Goal: Transaction & Acquisition: Purchase product/service

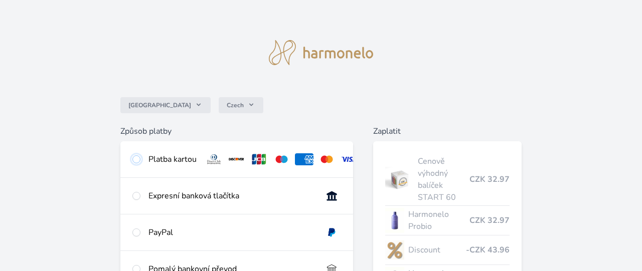
click at [135, 158] on input "radio" at bounding box center [136, 160] width 8 height 8
radio input "true"
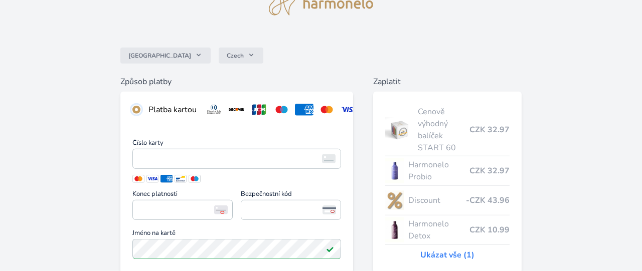
scroll to position [104, 0]
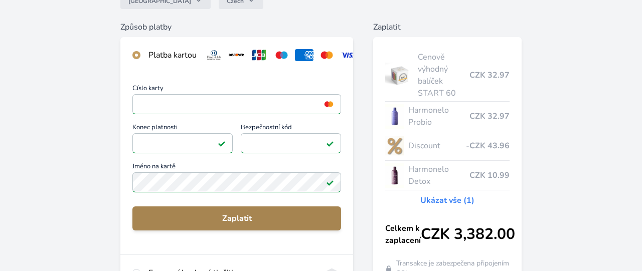
click at [236, 217] on span "Zaplatit" at bounding box center [236, 219] width 193 height 12
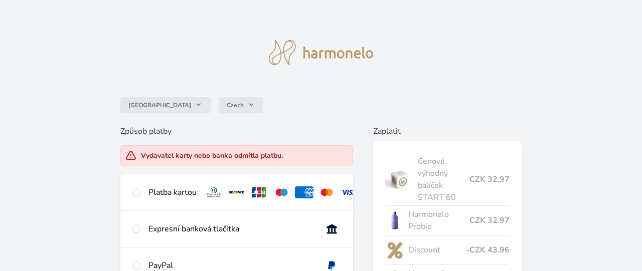
click at [159, 155] on div "Vydavatel karty nebo banka odmítla platbu." at bounding box center [212, 156] width 142 height 10
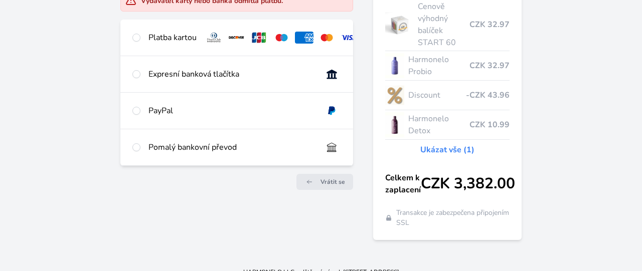
scroll to position [157, 0]
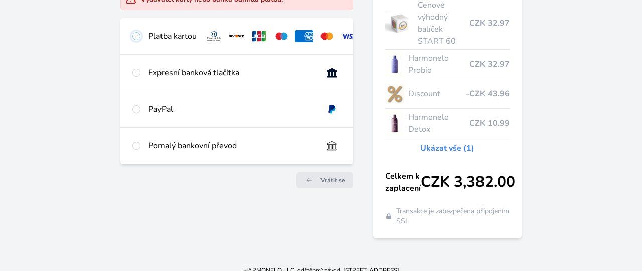
click at [137, 33] on input "radio" at bounding box center [136, 36] width 8 height 8
radio input "true"
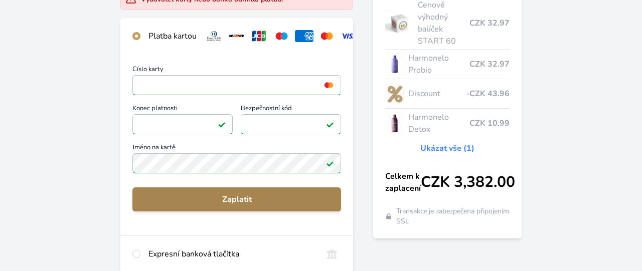
click at [242, 197] on span "Zaplatit" at bounding box center [236, 200] width 193 height 12
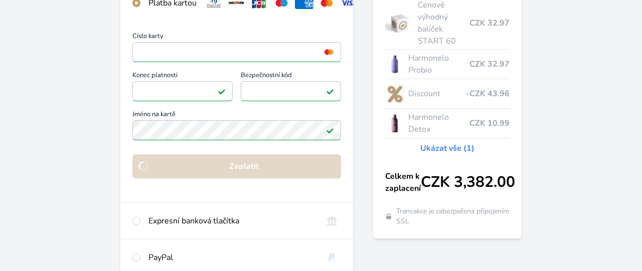
scroll to position [123, 0]
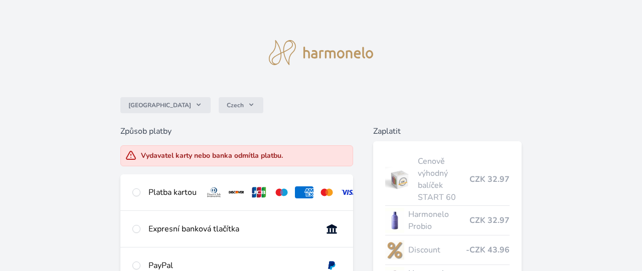
click at [420, 30] on div "Česko Czech Způsob platby Vydavatel karty nebo banka odmítla platbu. Platba kar…" at bounding box center [321, 207] width 642 height 415
click at [178, 42] on div "Česko Czech Způsob platby Vydavatel karty nebo banka odmítla platbu. Platba kar…" at bounding box center [321, 207] width 642 height 415
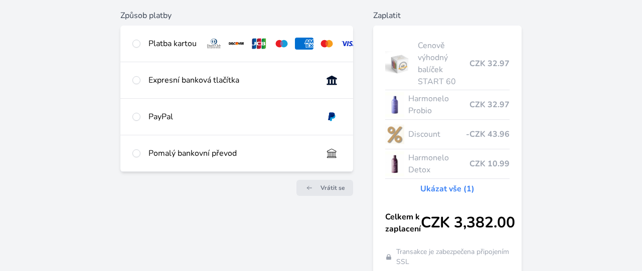
scroll to position [157, 0]
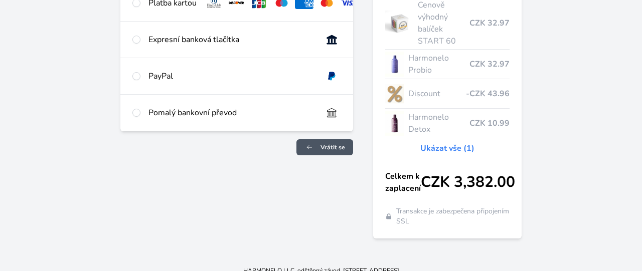
click at [332, 145] on span "Vrátit se" at bounding box center [333, 148] width 25 height 8
